Goal: Learn about a topic

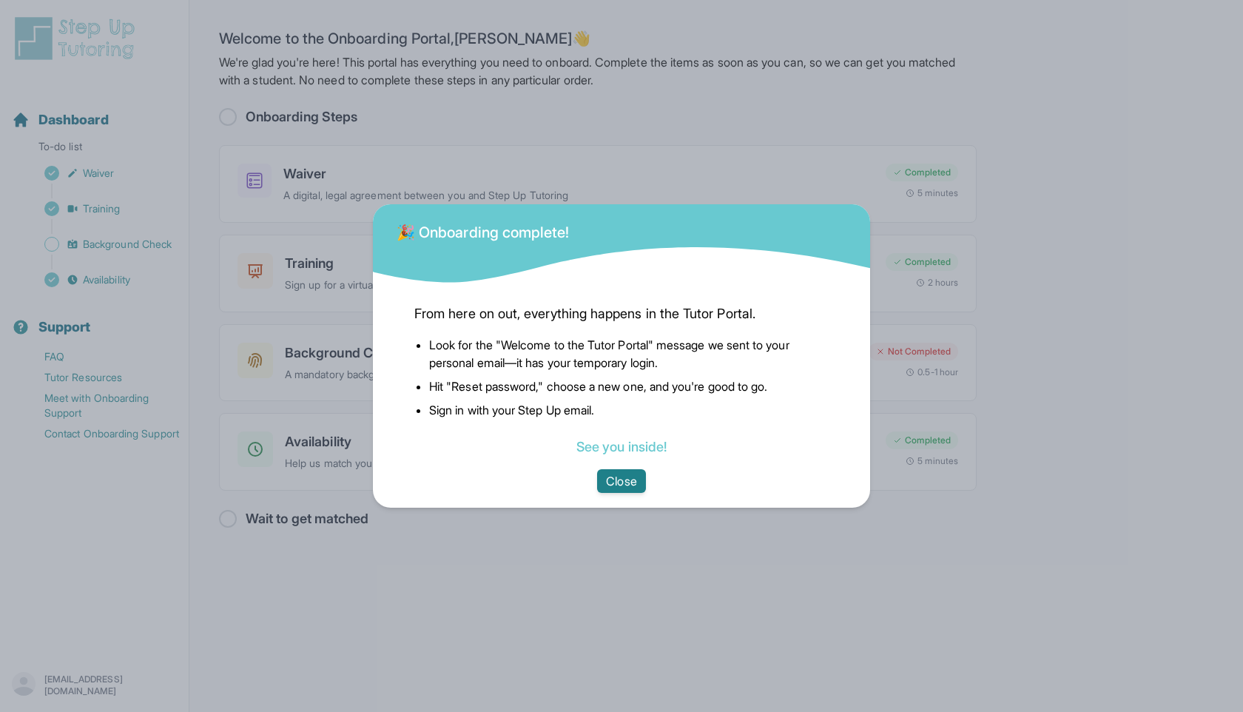
click at [611, 476] on button "Close" at bounding box center [621, 481] width 48 height 24
